Goal: Use online tool/utility: Use online tool/utility

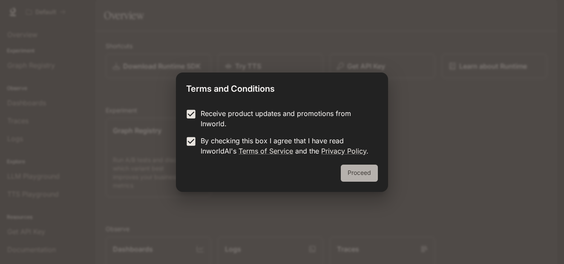
click at [360, 176] on button "Proceed" at bounding box center [359, 172] width 37 height 17
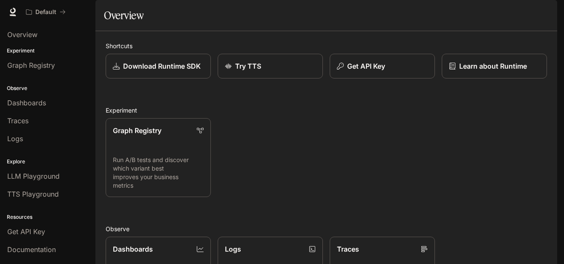
scroll to position [208, 0]
click at [27, 58] on link "Graph Registry" at bounding box center [47, 65] width 89 height 16
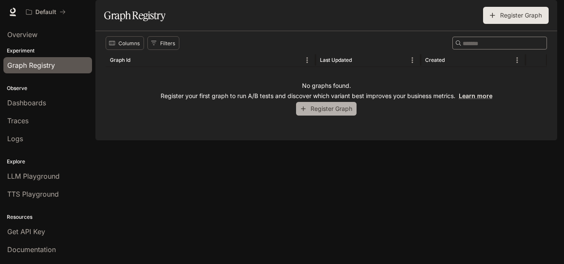
click at [297, 116] on button "Register Graph" at bounding box center [326, 109] width 61 height 14
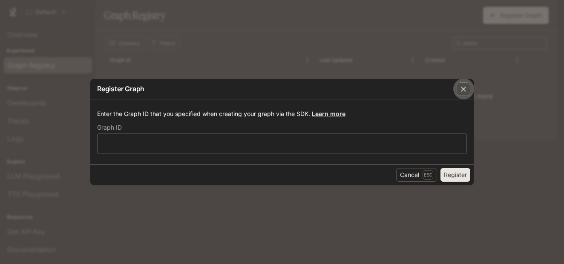
click at [463, 95] on div "button" at bounding box center [464, 89] width 14 height 14
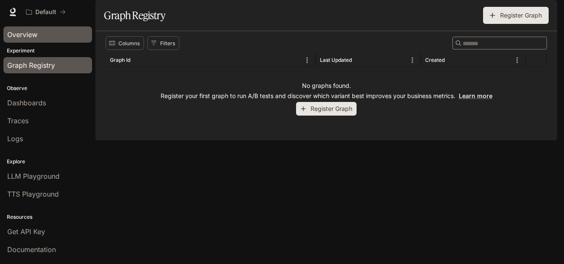
click at [23, 31] on span "Overview" at bounding box center [22, 34] width 30 height 10
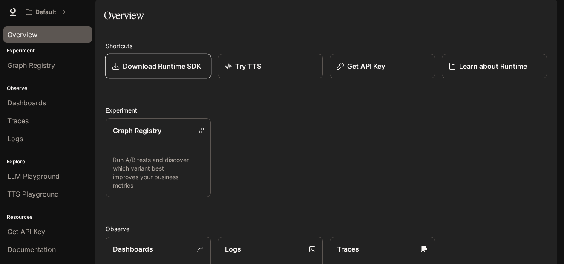
click at [169, 79] on link "Download Runtime SDK" at bounding box center [158, 66] width 106 height 25
click at [161, 167] on link "Graph Registry Run A/B tests and discover which variant best improves your busi…" at bounding box center [158, 158] width 106 height 80
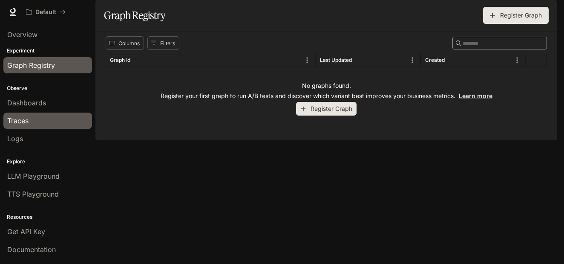
click at [40, 114] on link "Traces" at bounding box center [47, 120] width 89 height 16
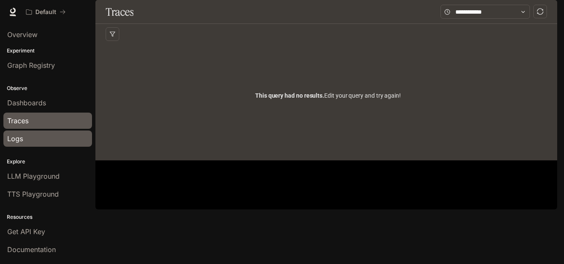
click at [32, 143] on div "Logs" at bounding box center [47, 138] width 81 height 10
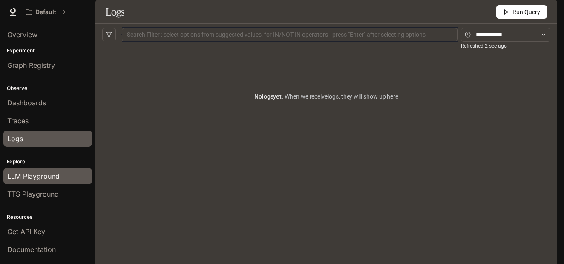
click at [55, 172] on span "LLM Playground" at bounding box center [33, 176] width 52 height 10
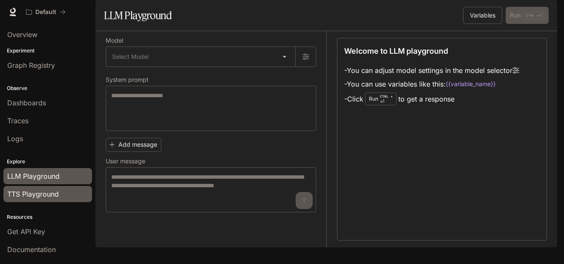
click at [52, 196] on span "TTS Playground" at bounding box center [33, 194] width 52 height 10
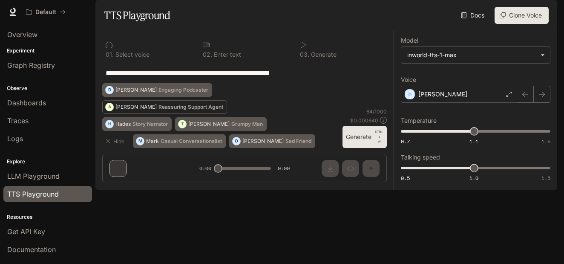
click at [181, 110] on p "Reassuring Support Agent" at bounding box center [190, 106] width 65 height 5
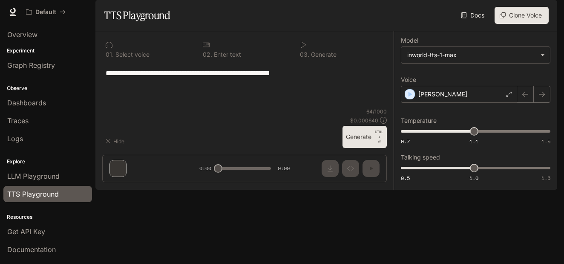
type textarea "**********"
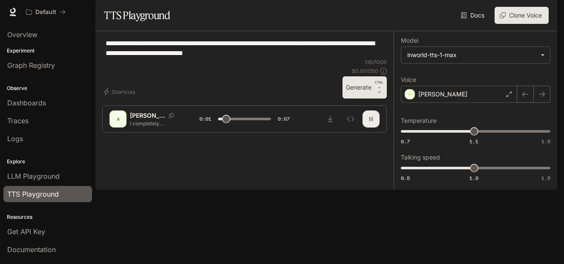
click at [366, 127] on button "button" at bounding box center [371, 118] width 17 height 17
type input "***"
